Goal: Task Accomplishment & Management: Use online tool/utility

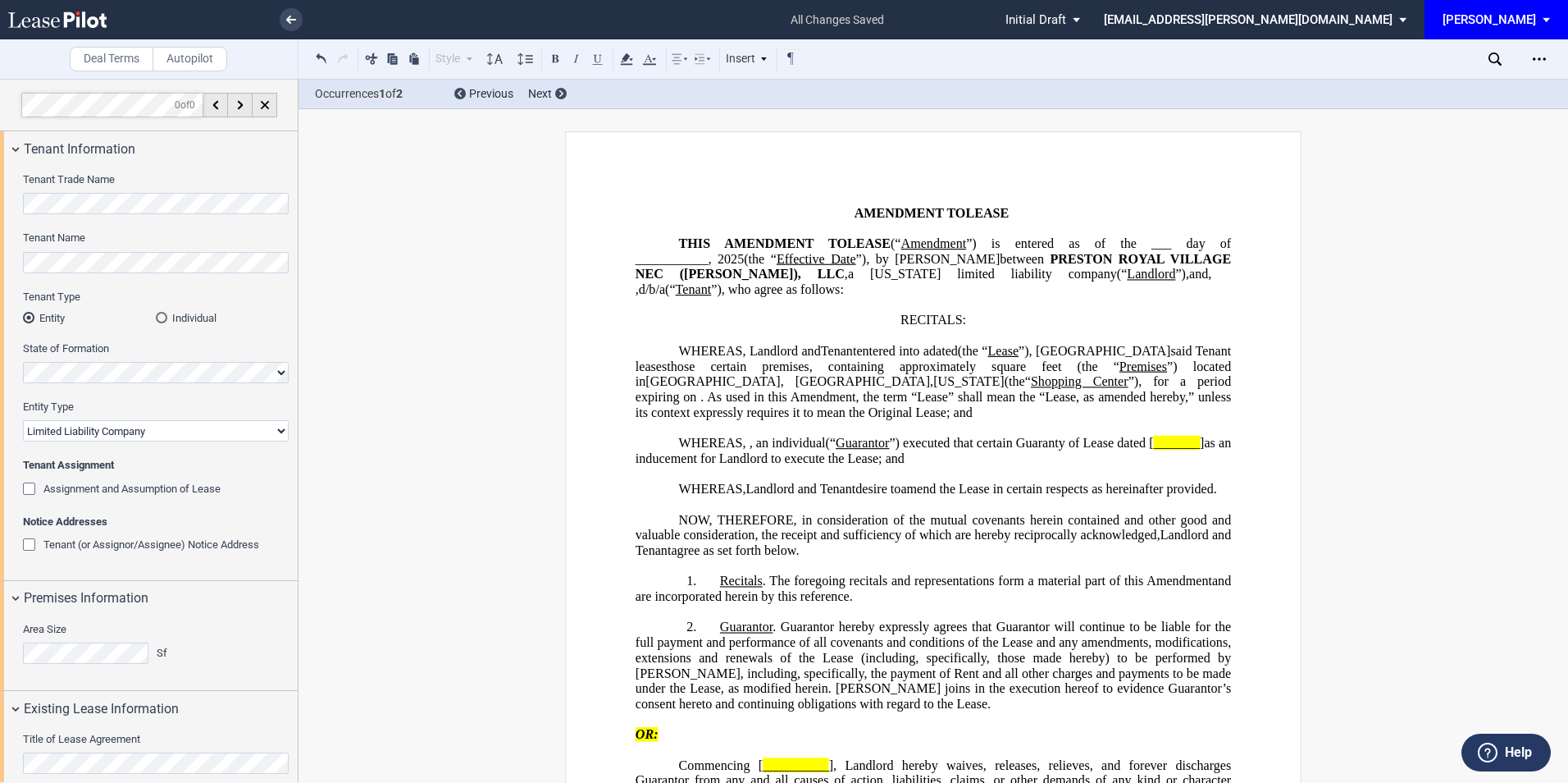
select select "limited liability company"
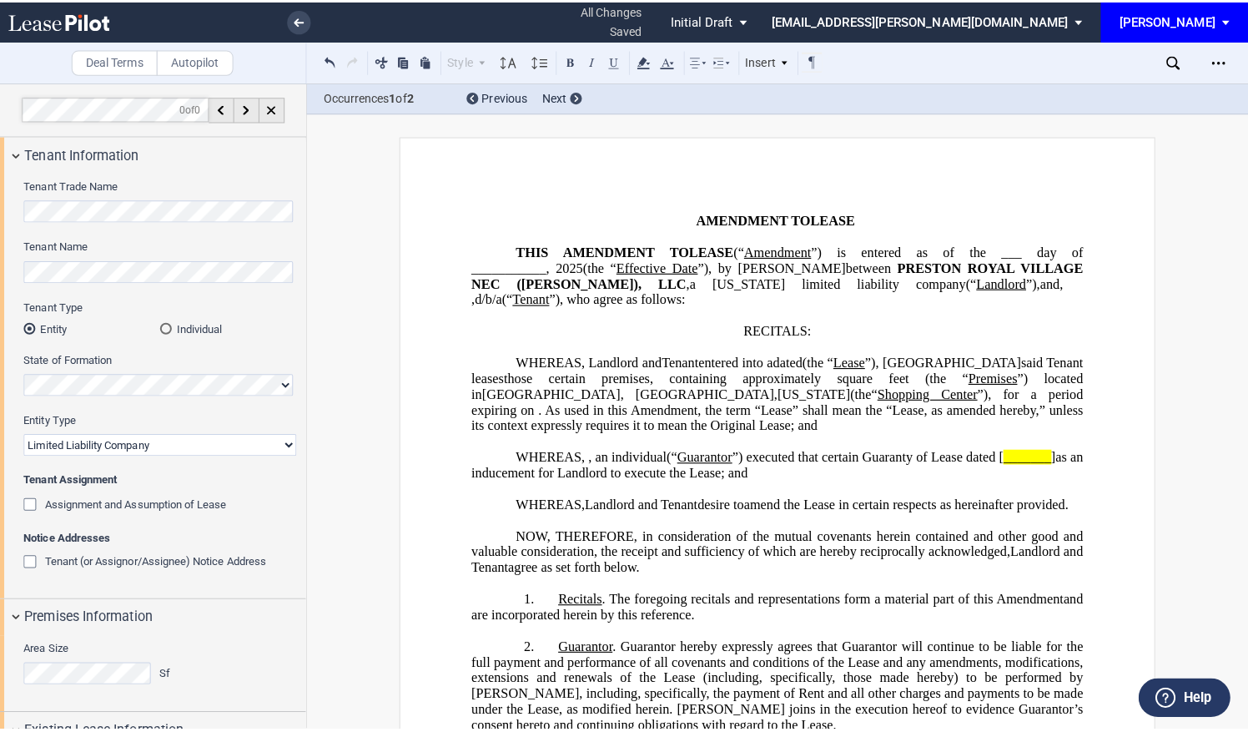
scroll to position [677, 0]
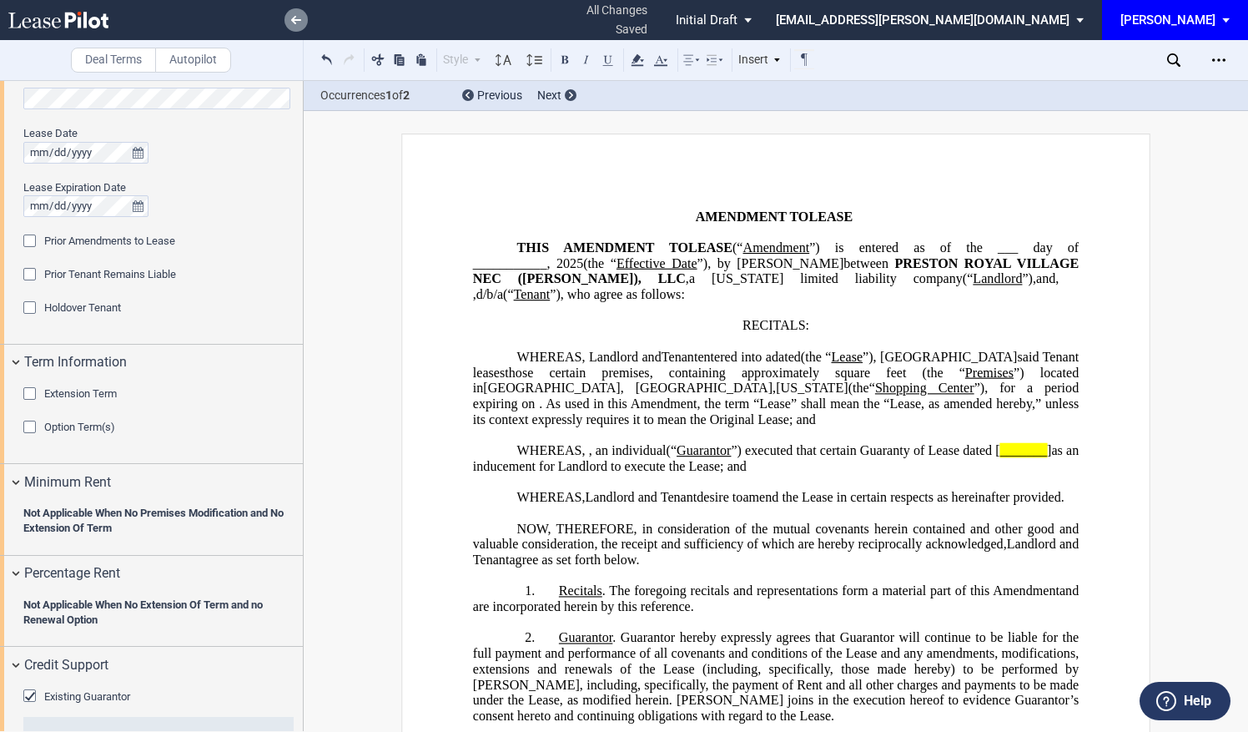
click at [298, 22] on icon at bounding box center [296, 20] width 10 height 8
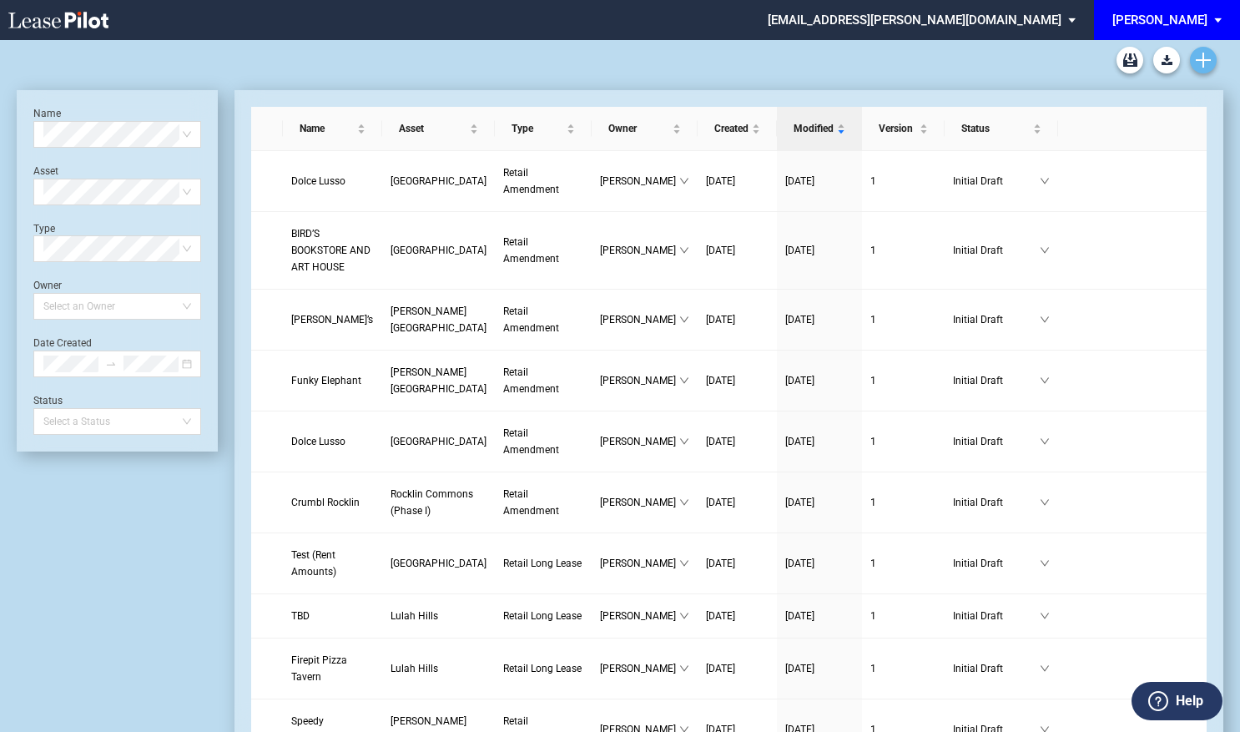
click at [1201, 58] on icon "Create new document" at bounding box center [1202, 60] width 15 height 15
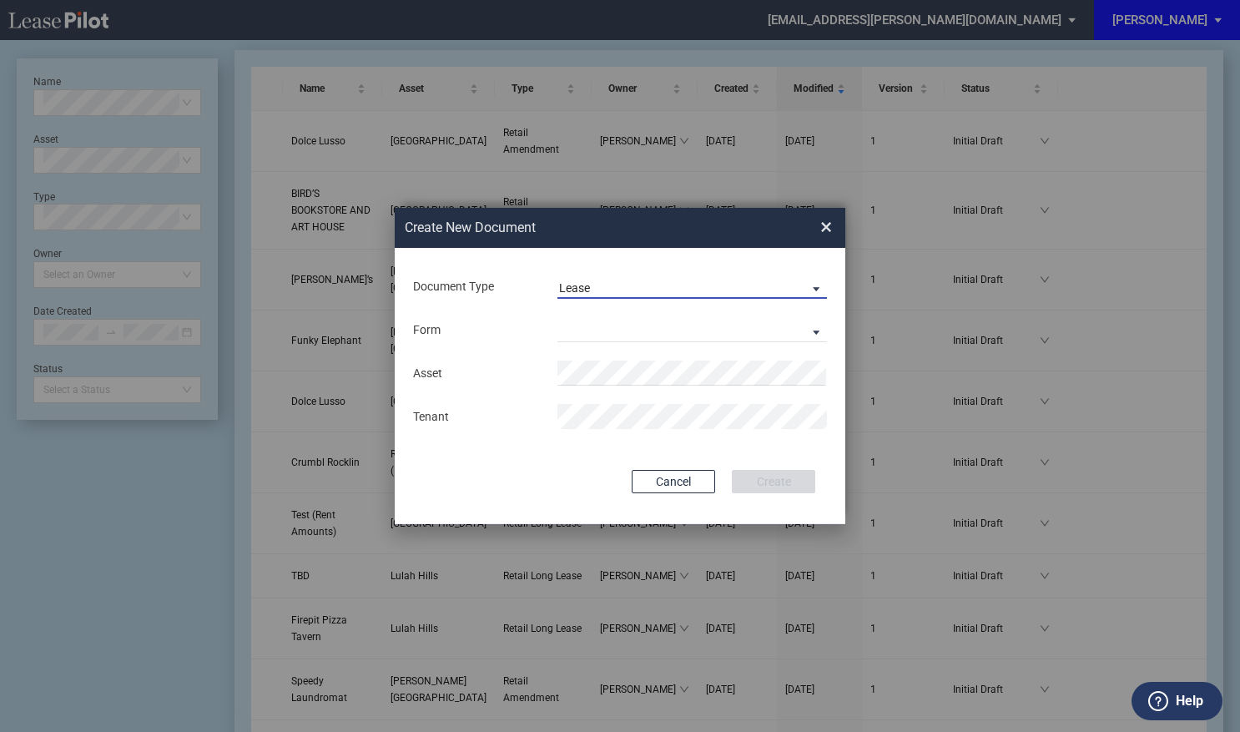
click at [662, 283] on span "Lease" at bounding box center [678, 288] width 239 height 17
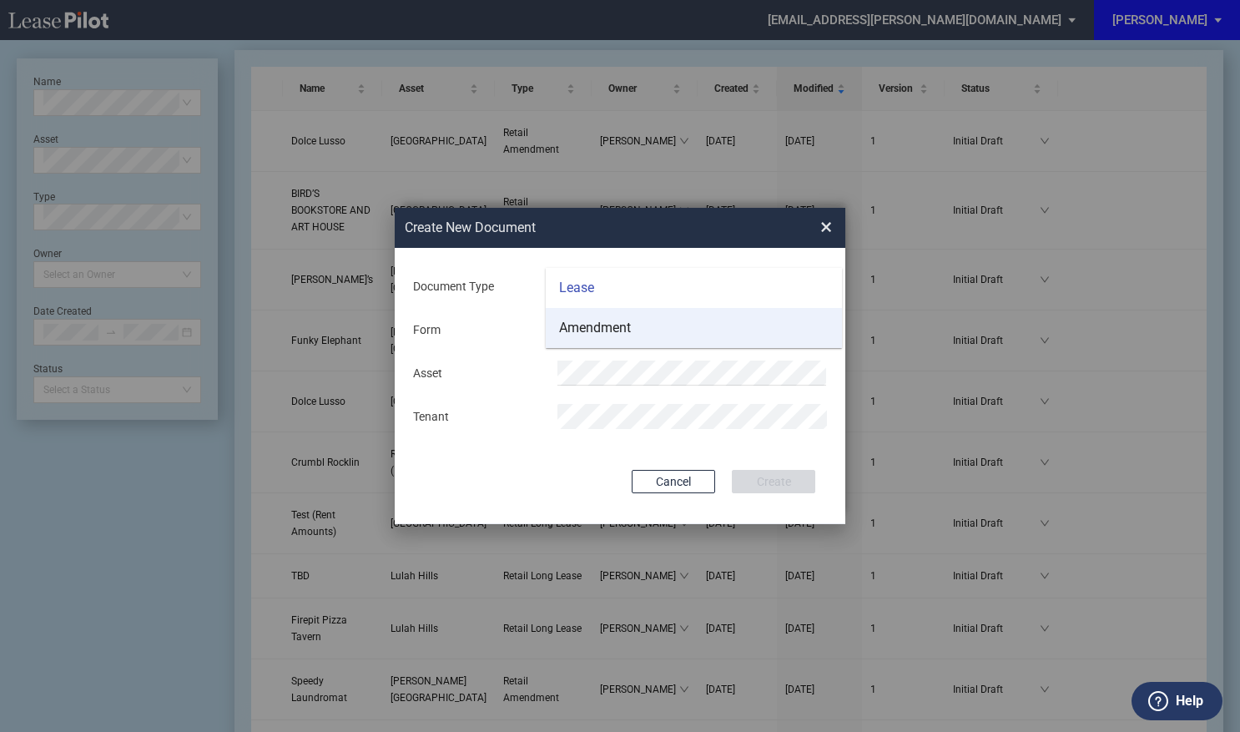
click at [649, 340] on md-option "Amendment" at bounding box center [694, 328] width 296 height 40
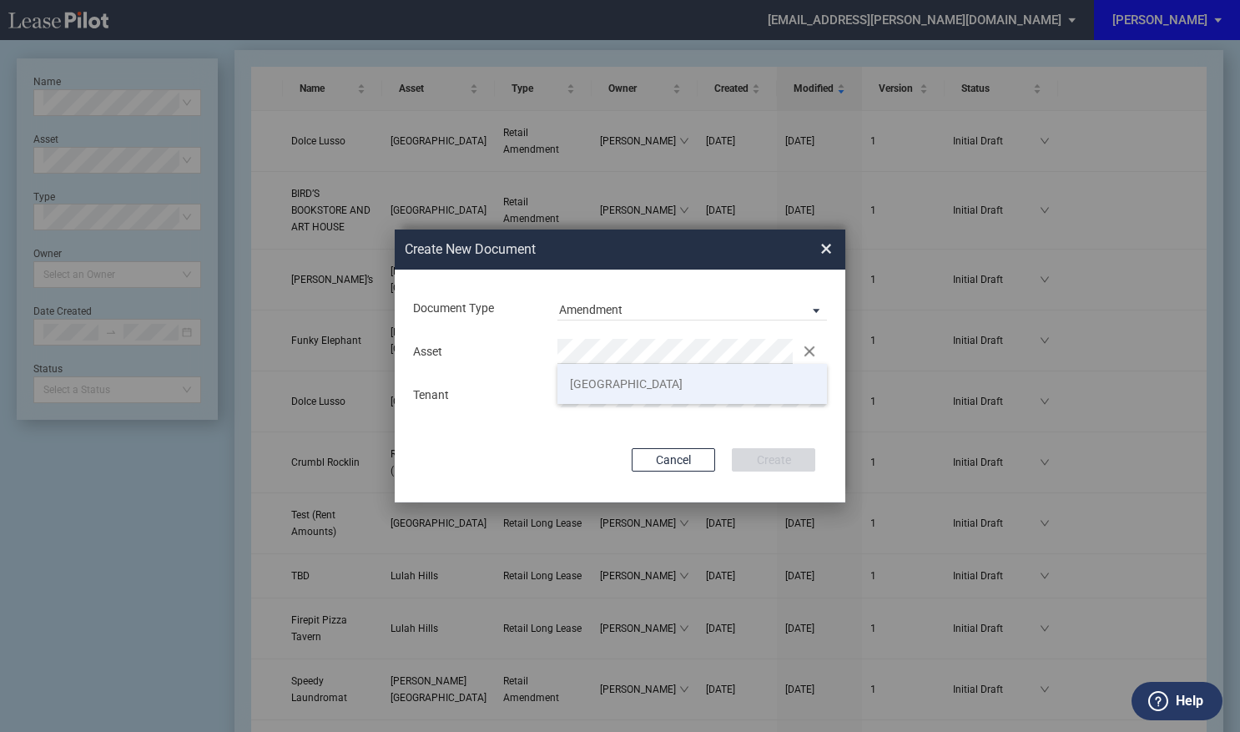
click at [649, 382] on li "[GEOGRAPHIC_DATA]" at bounding box center [691, 384] width 269 height 40
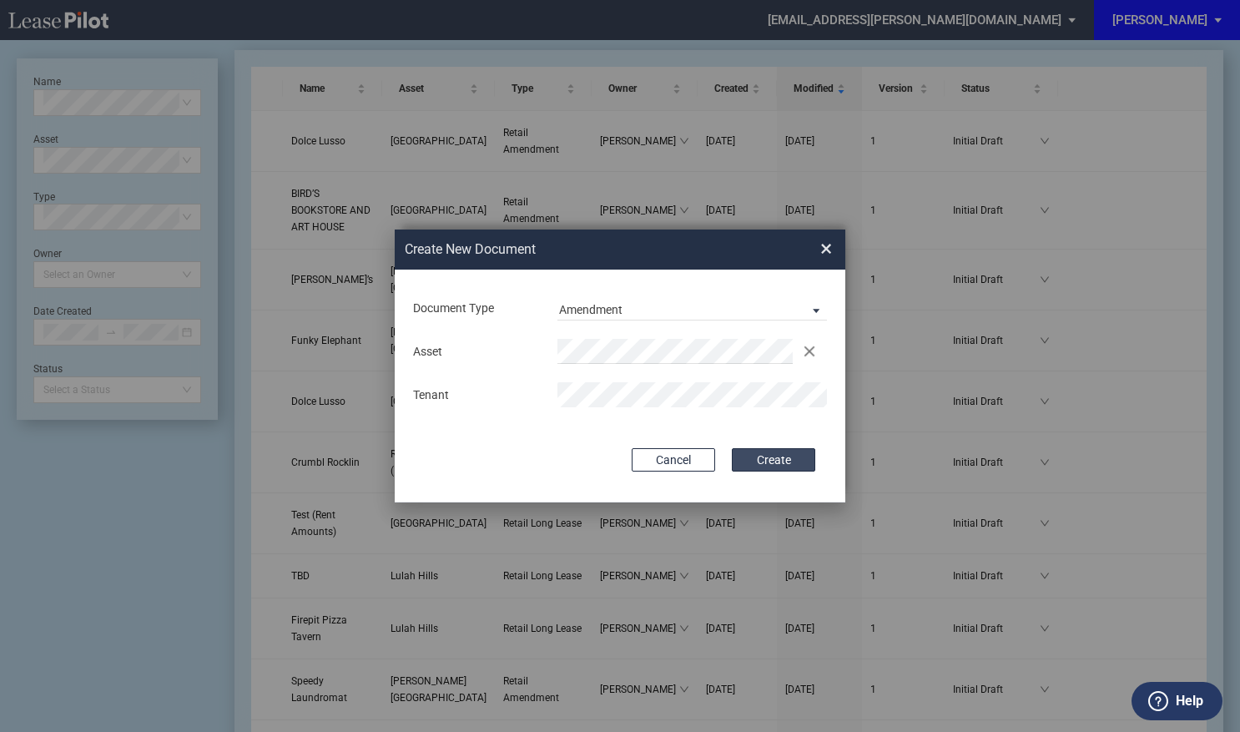
click at [794, 459] on button "Create" at bounding box center [773, 459] width 83 height 23
